Goal: Information Seeking & Learning: Find specific page/section

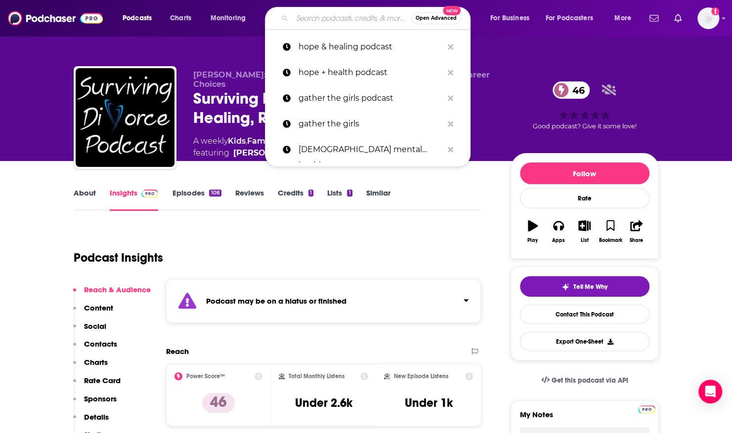
click at [330, 15] on input "Search podcasts, credits, & more..." at bounding box center [351, 18] width 119 height 16
paste input "Seeking Experts: Wellness, Mental Health & Lifestyle (Soulibration/BDO) Name: […"
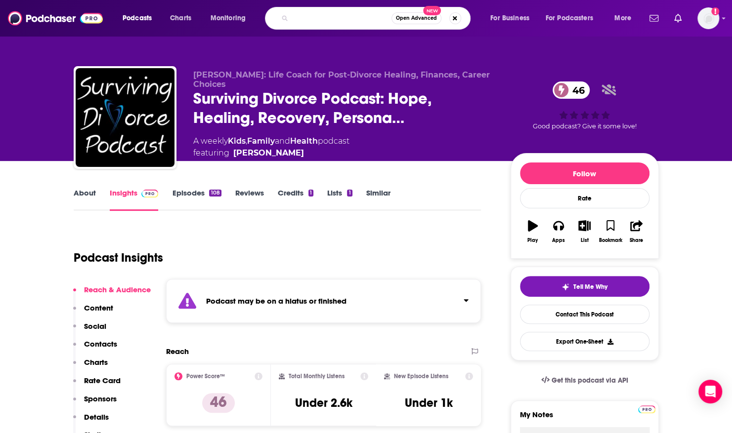
drag, startPoint x: 298, startPoint y: 16, endPoint x: 453, endPoint y: 26, distance: 155.0
click at [448, 24] on div "Seeking Experts: Wellness, Mental Health & Lifestyle (Soulibration/BDO) Name: […" at bounding box center [368, 18] width 206 height 23
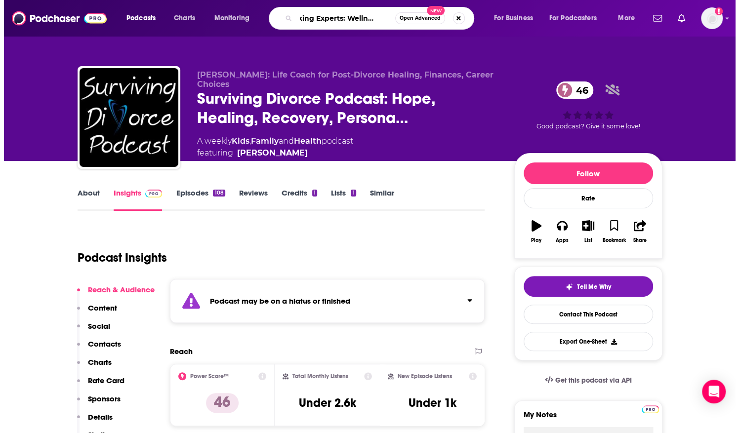
scroll to position [0, 0]
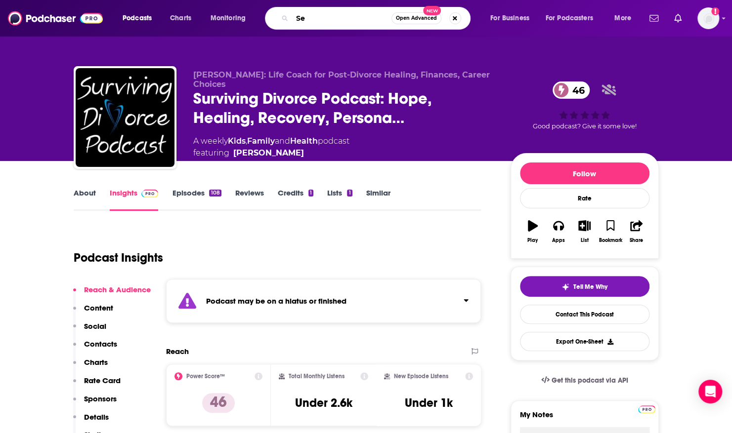
type input "S"
type input "soulibration"
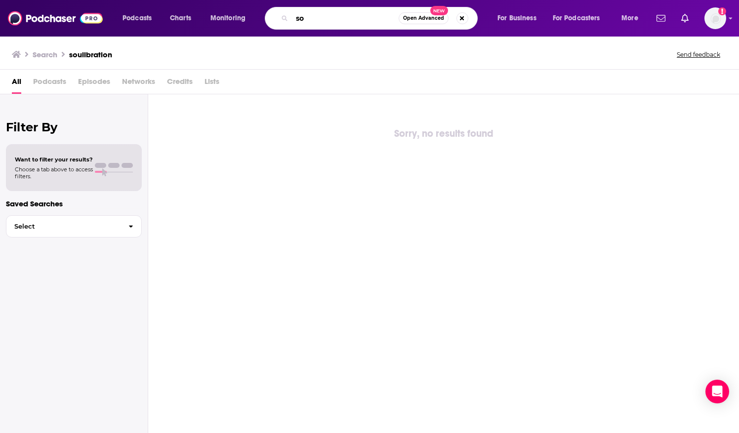
type input "s"
type input "black doctor org"
